Goal: Book appointment/travel/reservation

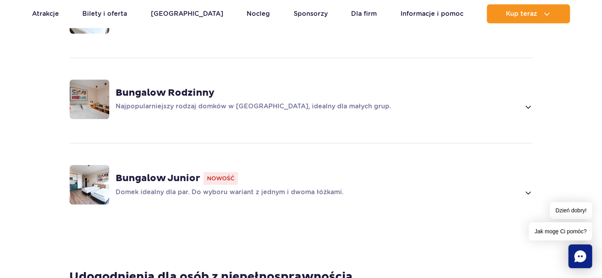
scroll to position [673, 0]
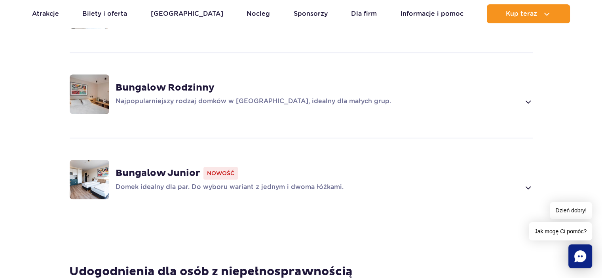
click at [222, 167] on span "Nowość" at bounding box center [220, 173] width 34 height 13
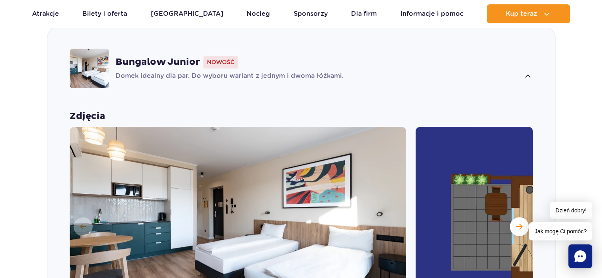
scroll to position [879, 0]
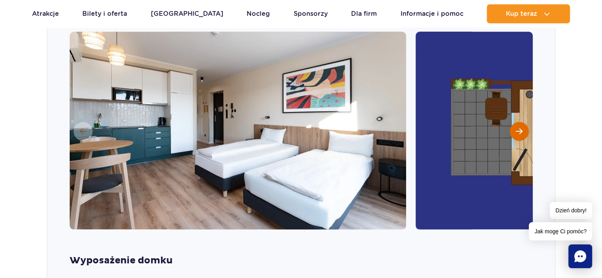
click at [521, 128] on span "Następny slajd" at bounding box center [519, 131] width 7 height 7
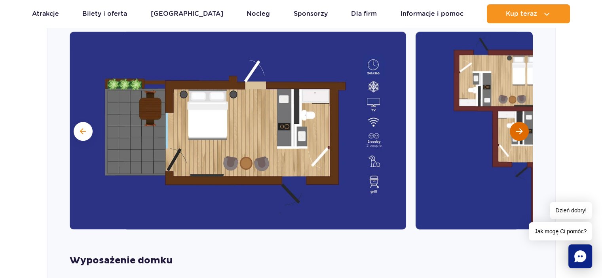
click at [521, 128] on span "Następny slajd" at bounding box center [519, 131] width 7 height 7
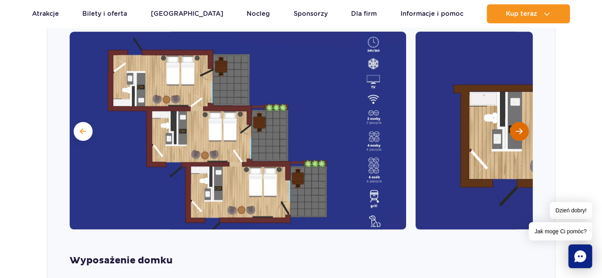
click at [521, 128] on span "Następny slajd" at bounding box center [519, 131] width 7 height 7
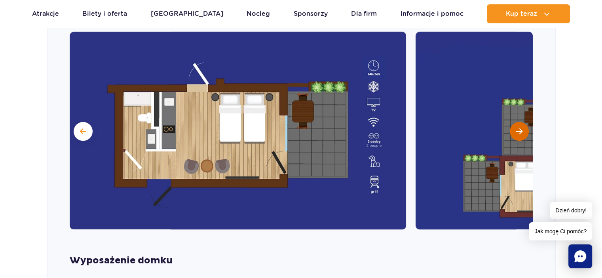
click at [521, 128] on span "Następny slajd" at bounding box center [519, 131] width 7 height 7
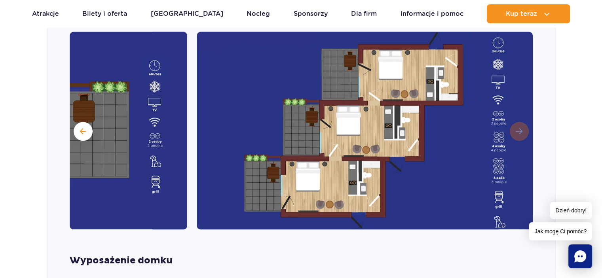
click at [521, 118] on img at bounding box center [365, 131] width 336 height 198
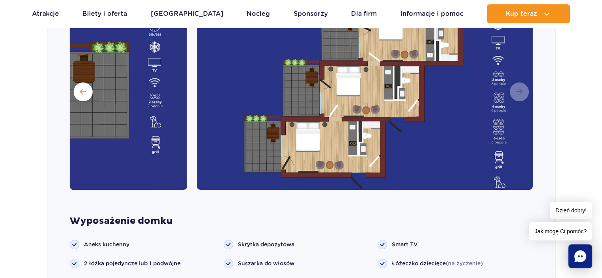
scroll to position [681, 0]
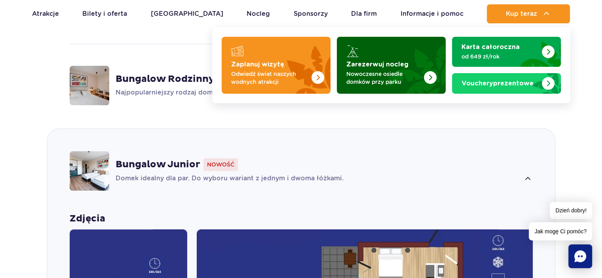
click at [359, 85] on link "Zarezerwuj nocleg Nowoczesne osiedle domków przy parku" at bounding box center [391, 65] width 109 height 57
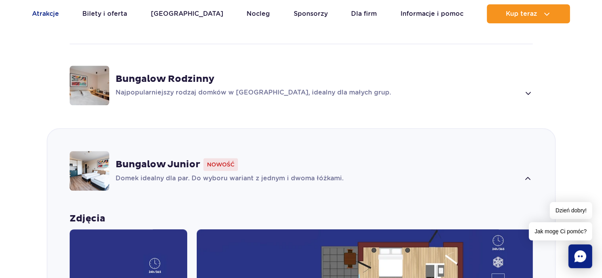
click at [35, 15] on link "Atrakcje" at bounding box center [45, 13] width 27 height 19
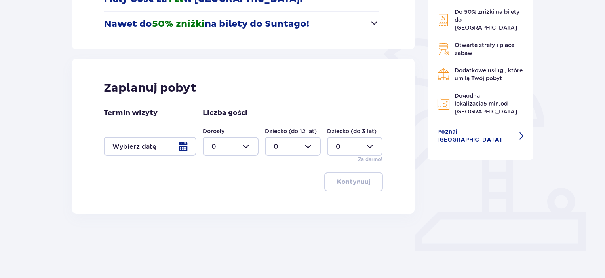
scroll to position [161, 0]
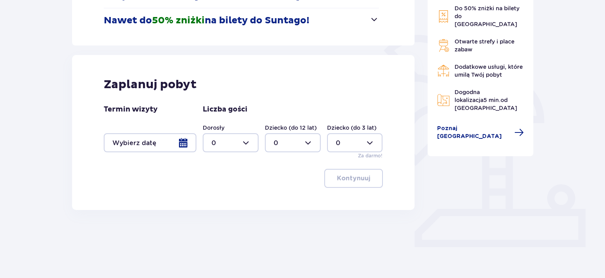
click at [182, 143] on div at bounding box center [150, 142] width 93 height 19
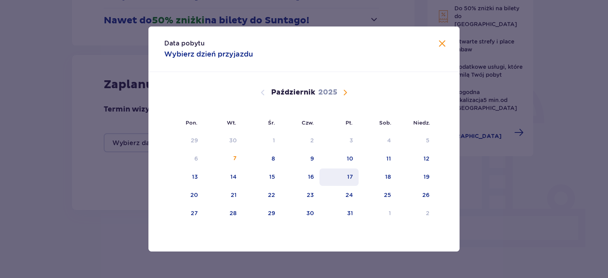
click at [348, 172] on div "17" at bounding box center [338, 177] width 39 height 17
click at [389, 178] on div "18" at bounding box center [388, 177] width 6 height 8
type input "17.10.25 - 18.10.25"
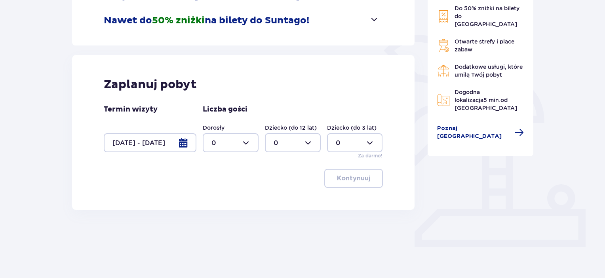
click at [245, 145] on div at bounding box center [231, 142] width 56 height 19
click at [217, 198] on div "2" at bounding box center [230, 200] width 38 height 9
type input "2"
click at [310, 142] on div at bounding box center [293, 142] width 56 height 19
click at [284, 186] on div "1" at bounding box center [292, 183] width 38 height 9
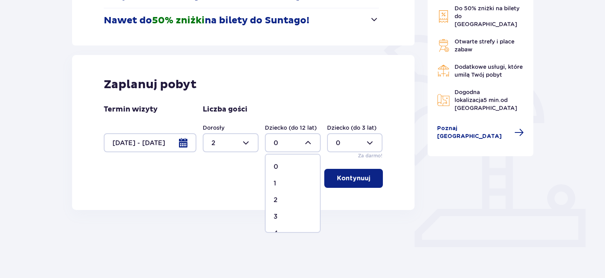
type input "1"
click at [343, 184] on button "Kontynuuj" at bounding box center [353, 178] width 59 height 19
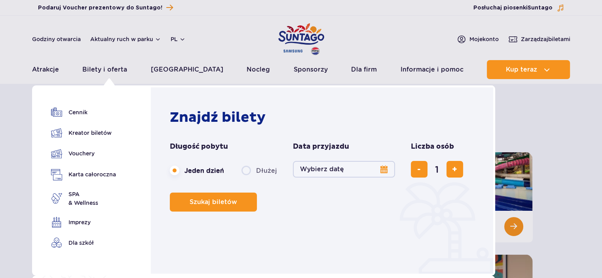
click at [104, 70] on link "Bilety i oferta" at bounding box center [104, 69] width 45 height 19
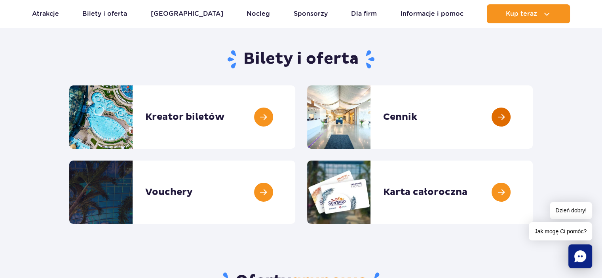
scroll to position [79, 0]
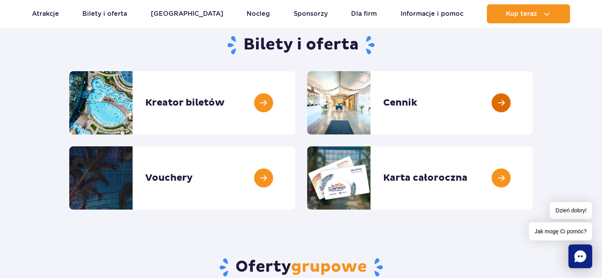
click at [533, 110] on link at bounding box center [533, 102] width 0 height 63
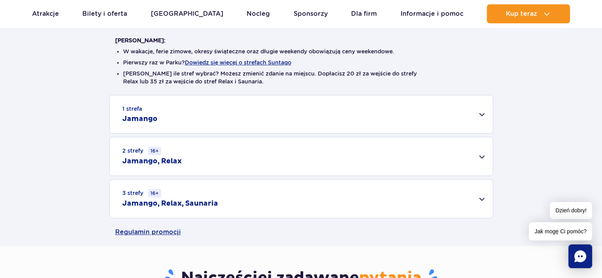
scroll to position [198, 0]
click at [478, 198] on div "3 strefy 16+ Jamango, Relax, Saunaria" at bounding box center [301, 199] width 383 height 38
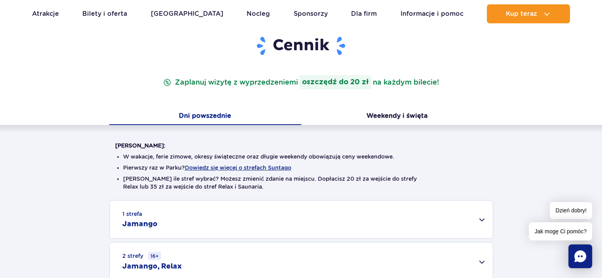
scroll to position [79, 0]
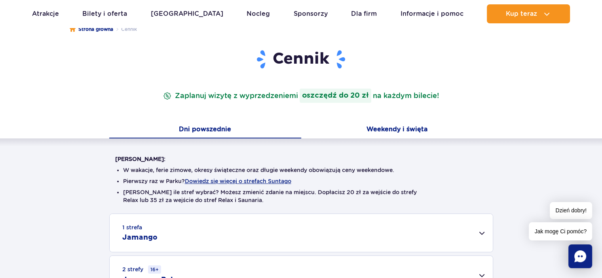
click at [409, 133] on button "Weekendy i święta" at bounding box center [397, 130] width 192 height 17
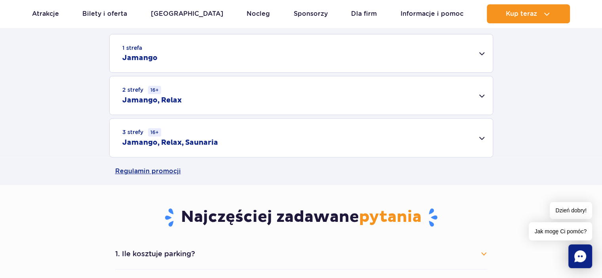
scroll to position [277, 0]
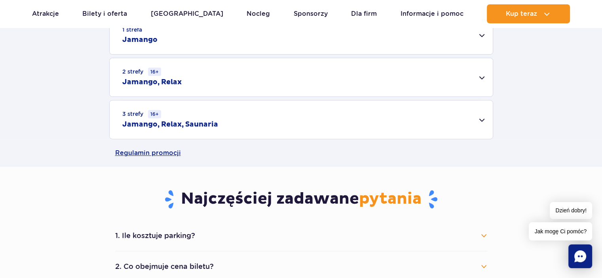
click at [182, 119] on div "3 strefy 16+ Jamango, Relax, Saunaria" at bounding box center [301, 119] width 383 height 38
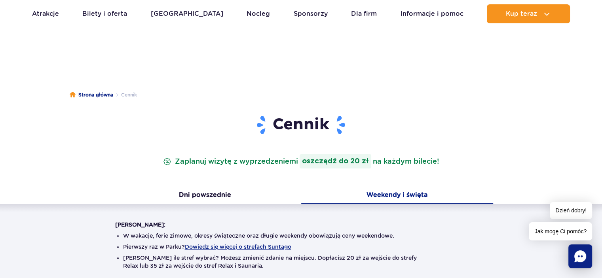
scroll to position [0, 0]
